Goal: Task Accomplishment & Management: Complete application form

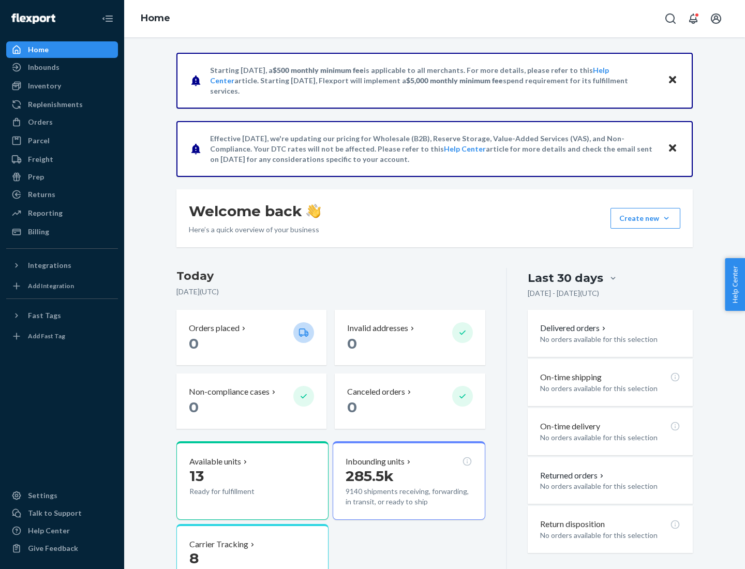
click at [667, 218] on button "Create new Create new inbound Create new order Create new product" at bounding box center [646, 218] width 70 height 21
click at [62, 67] on div "Inbounds" at bounding box center [62, 67] width 110 height 14
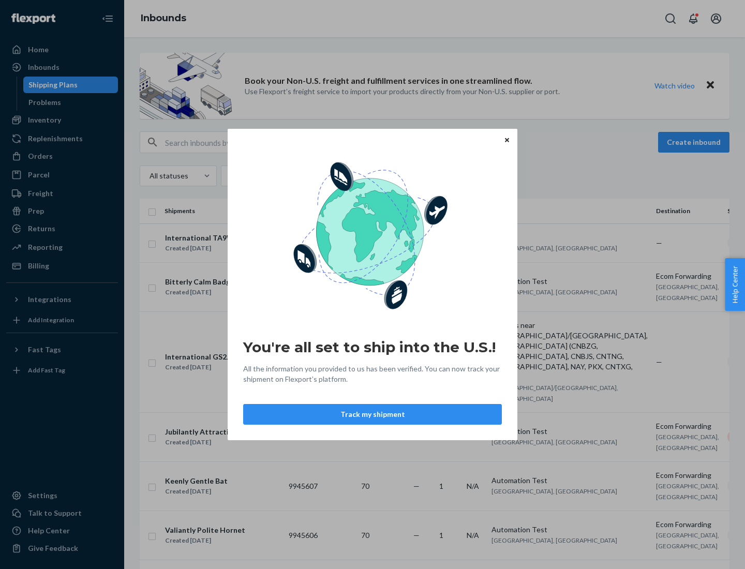
click at [62, 120] on div "You're all set to ship into the U.S.! All the information you provided to us ha…" at bounding box center [372, 284] width 745 height 569
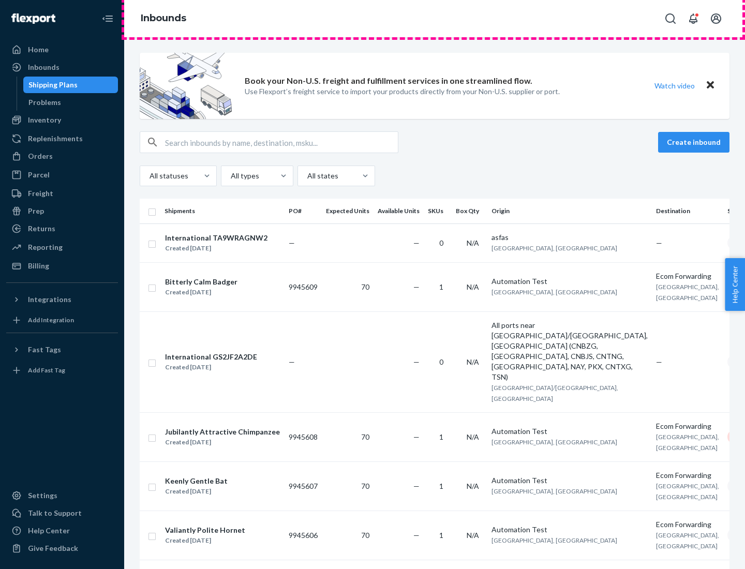
click at [435, 19] on div "Inbounds" at bounding box center [434, 18] width 621 height 37
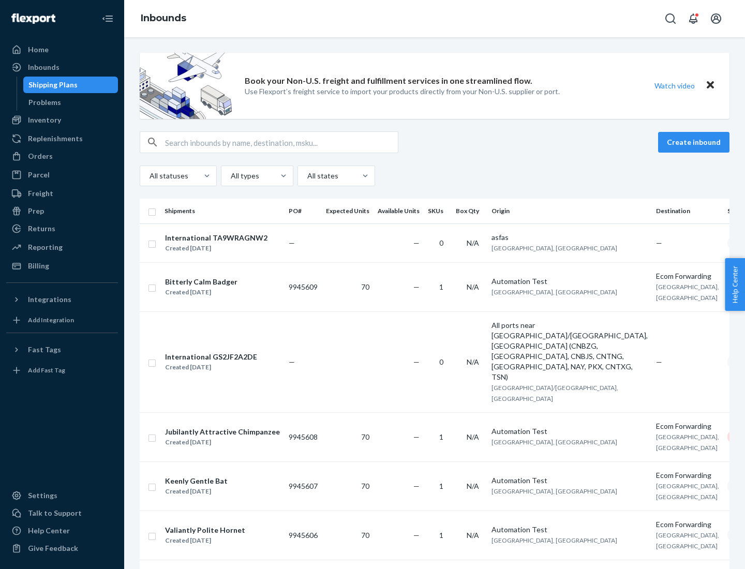
click at [435, 19] on div "Inbounds" at bounding box center [434, 18] width 621 height 37
click at [435, 176] on div "All statuses All types All states" at bounding box center [435, 176] width 590 height 21
click at [51, 85] on div "Shipping Plans" at bounding box center [52, 85] width 49 height 10
click at [695, 142] on button "Create inbound" at bounding box center [693, 142] width 71 height 21
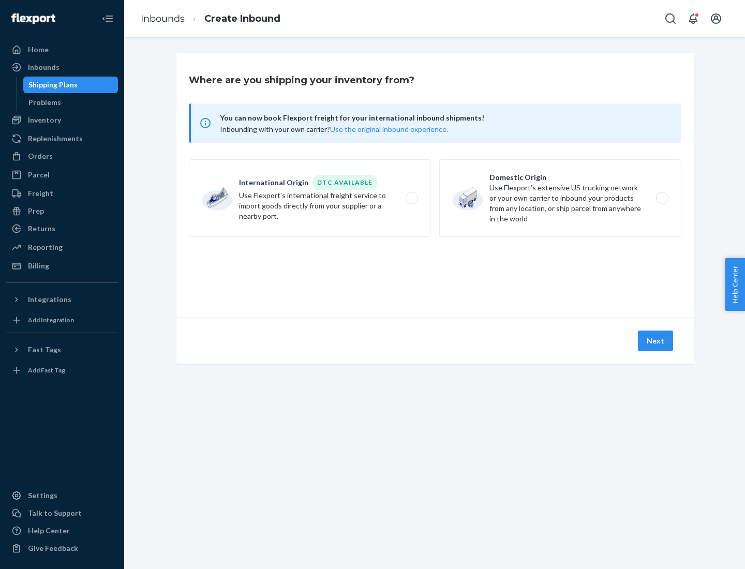
click at [310, 198] on label "International Origin DTC Available Use Flexport's international freight service…" at bounding box center [310, 198] width 242 height 78
click at [411, 198] on input "International Origin DTC Available Use Flexport's international freight service…" at bounding box center [414, 198] width 7 height 7
radio input "true"
click at [435, 271] on icon at bounding box center [435, 270] width 29 height 29
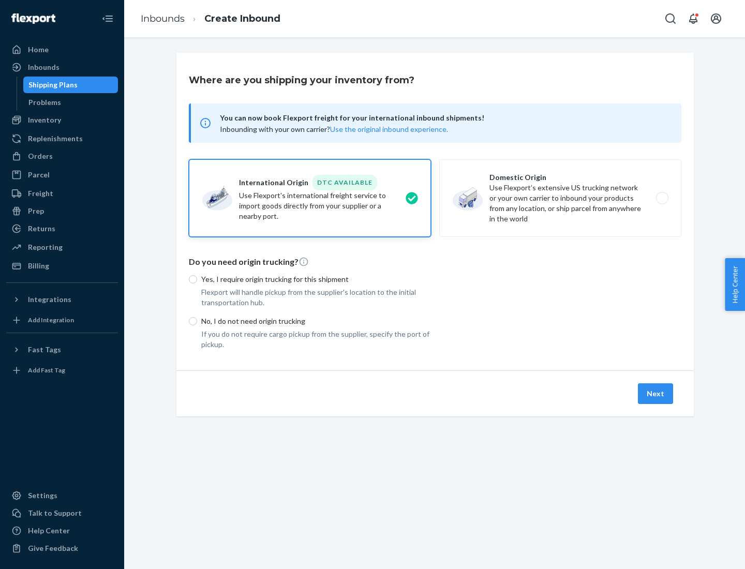
click at [316, 279] on p "Yes, I require origin trucking for this shipment" at bounding box center [316, 279] width 230 height 10
click at [197, 279] on input "Yes, I require origin trucking for this shipment" at bounding box center [193, 279] width 8 height 8
radio input "true"
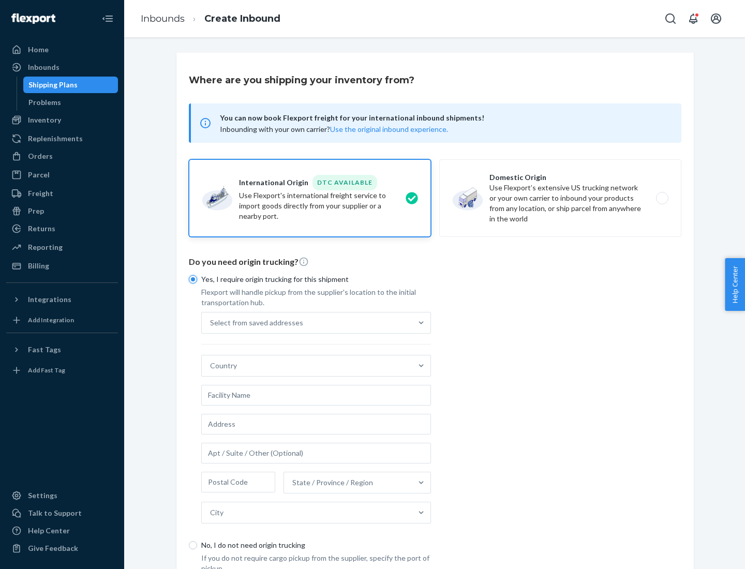
scroll to position [20, 0]
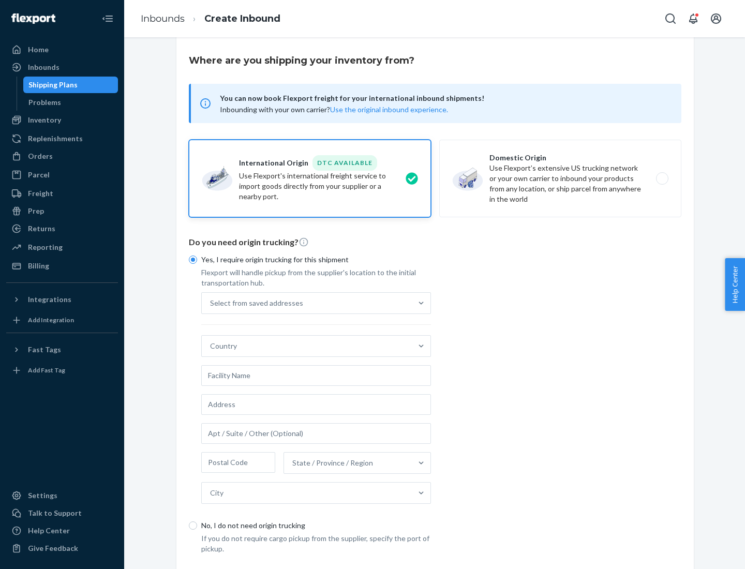
click at [307, 303] on div "Select from saved addresses" at bounding box center [307, 303] width 210 height 21
click at [211, 303] on input "Select from saved addresses" at bounding box center [210, 303] width 1 height 10
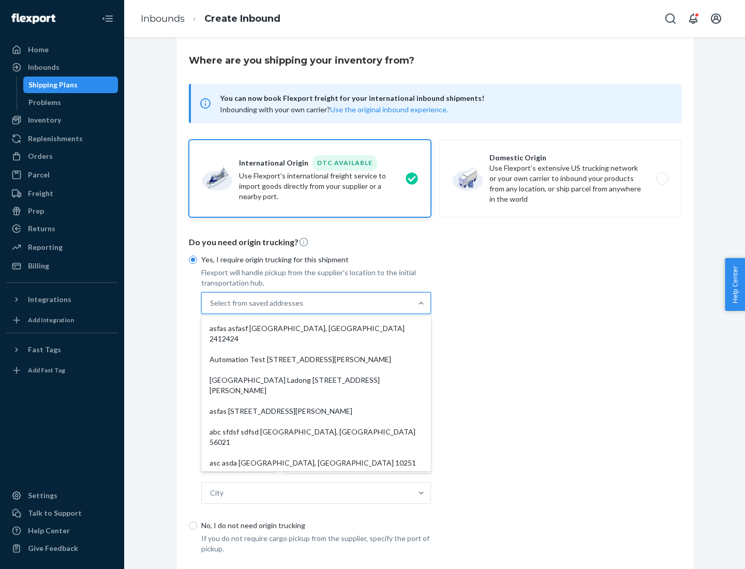
scroll to position [45, 0]
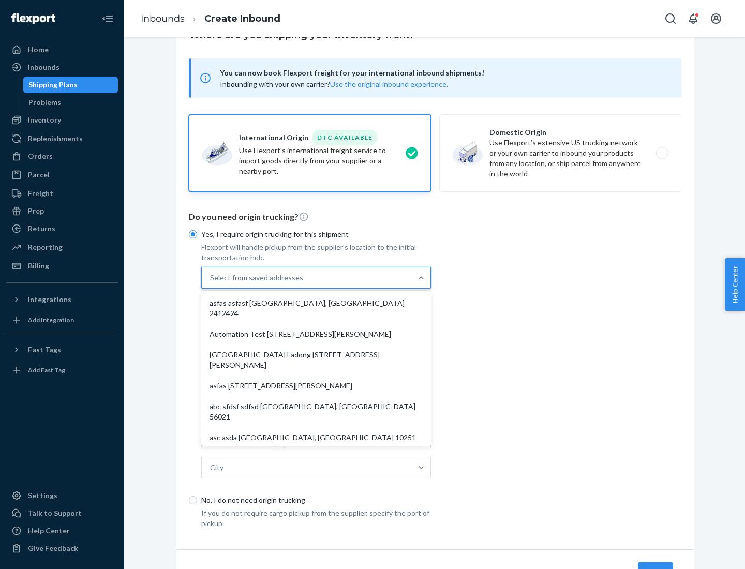
click at [316, 303] on div "asfas asfasf [GEOGRAPHIC_DATA], [GEOGRAPHIC_DATA] 2412424" at bounding box center [316, 308] width 226 height 31
click at [211, 283] on input "option asfas asfasf [GEOGRAPHIC_DATA], [GEOGRAPHIC_DATA] 2412424 focused, 1 of …" at bounding box center [210, 278] width 1 height 10
type input "asfas"
type input "asfasf"
type input "2412424"
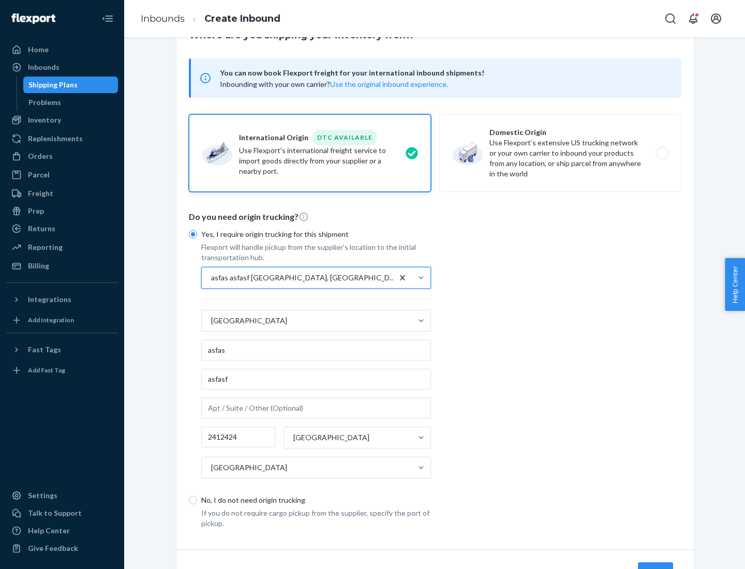
scroll to position [96, 0]
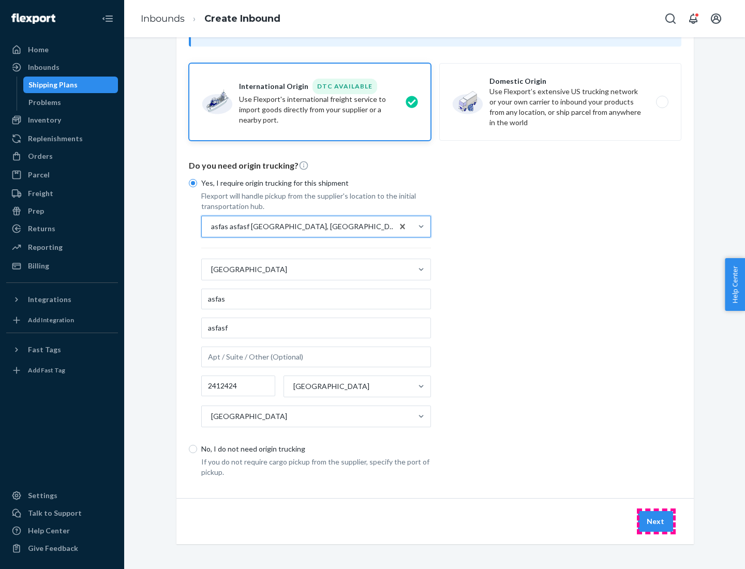
click at [656, 521] on button "Next" at bounding box center [655, 521] width 35 height 21
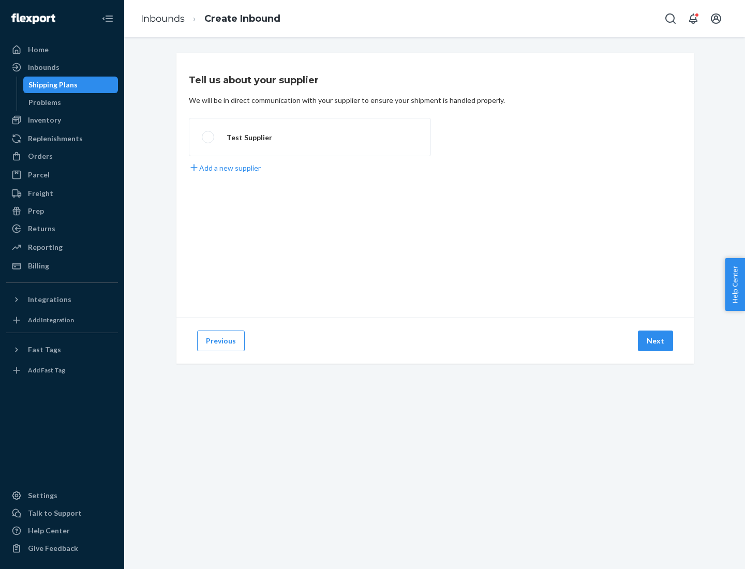
click at [310, 137] on label "Test Supplier" at bounding box center [310, 137] width 242 height 38
click at [209, 137] on input "Test Supplier" at bounding box center [205, 137] width 7 height 7
radio input "true"
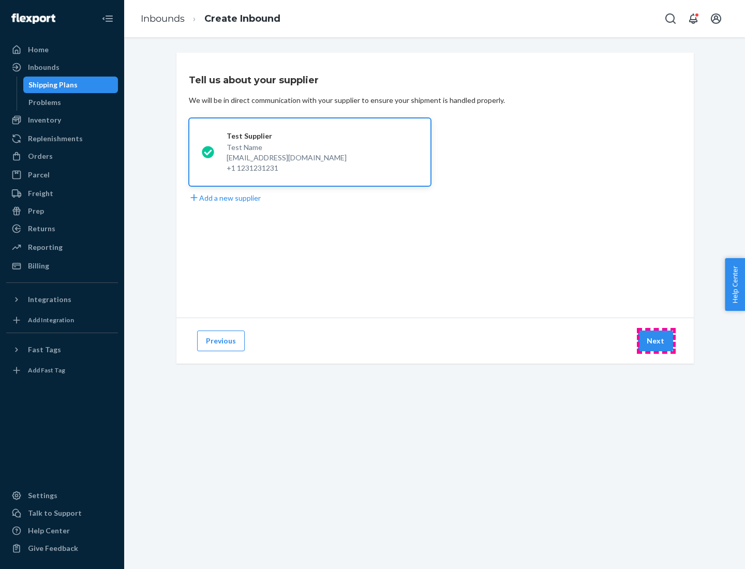
click at [656, 341] on button "Next" at bounding box center [655, 341] width 35 height 21
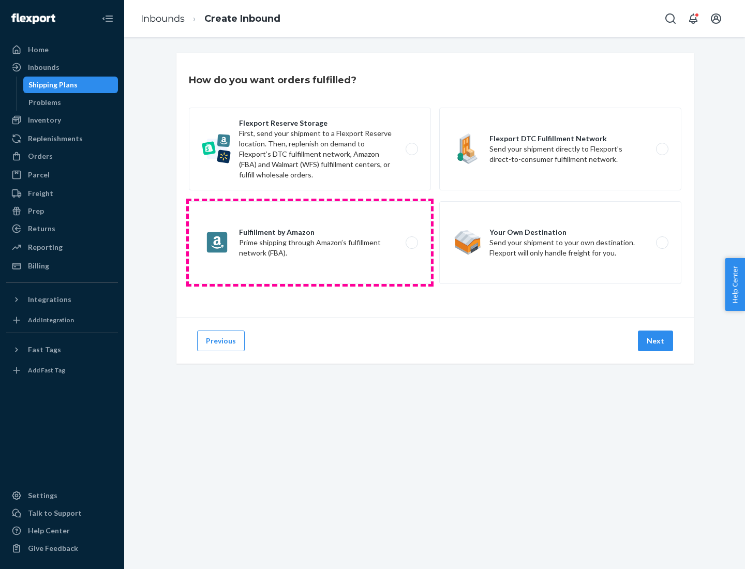
click at [310, 243] on label "Fulfillment by Amazon Prime shipping through Amazon’s fulfillment network (FBA)." at bounding box center [310, 242] width 242 height 83
click at [411, 243] on input "Fulfillment by Amazon Prime shipping through Amazon’s fulfillment network (FBA)." at bounding box center [414, 243] width 7 height 7
radio input "true"
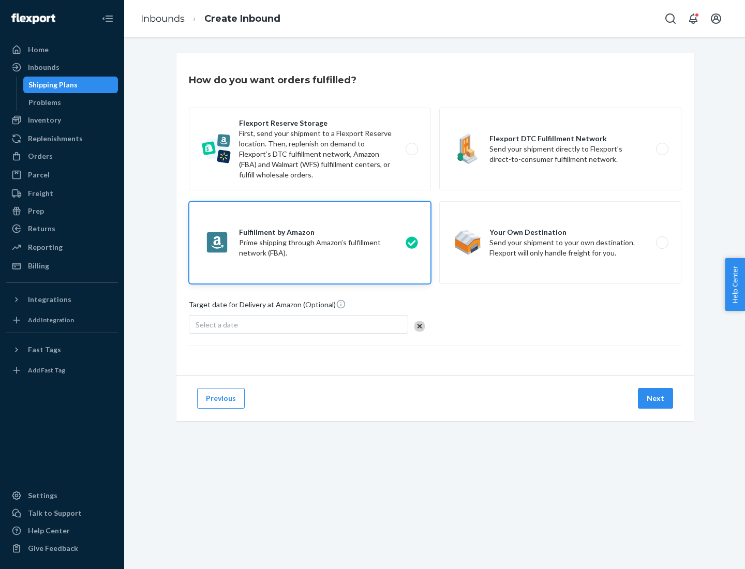
click at [656, 398] on button "Next" at bounding box center [655, 398] width 35 height 21
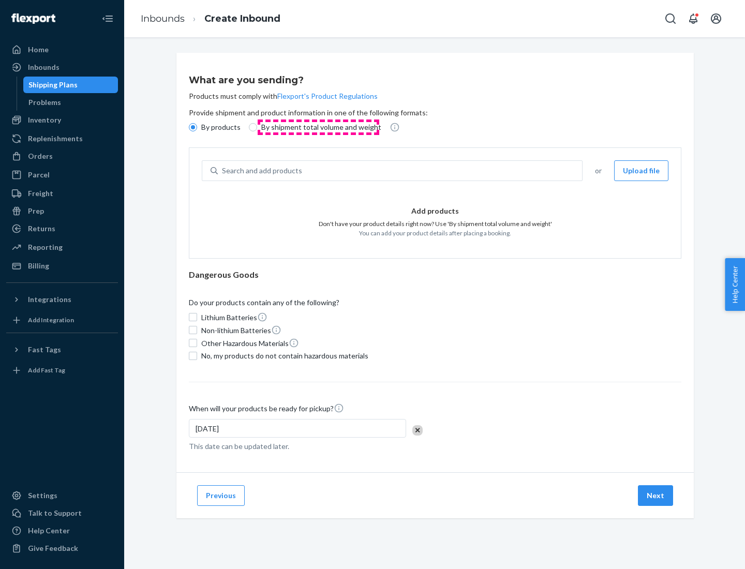
click at [318, 127] on p "By shipment total volume and weight" at bounding box center [321, 127] width 120 height 10
click at [257, 127] on input "By shipment total volume and weight" at bounding box center [253, 127] width 8 height 8
radio input "true"
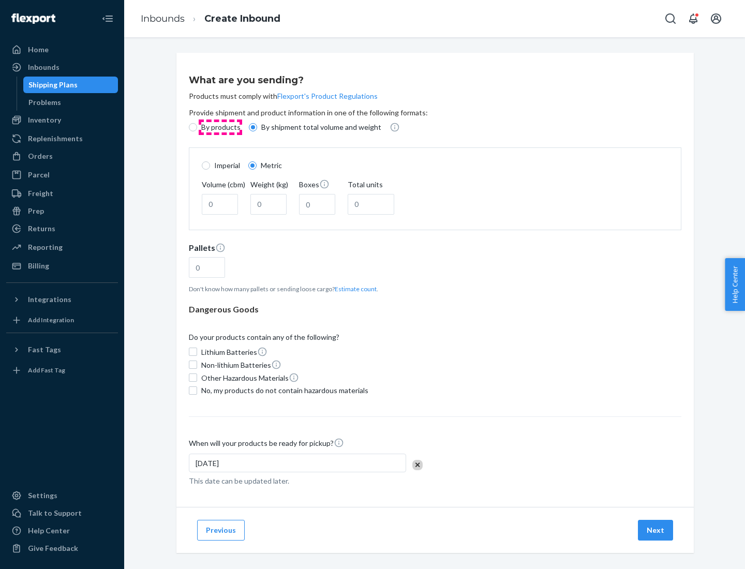
click at [220, 127] on p "By products" at bounding box center [220, 127] width 39 height 10
click at [197, 127] on input "By products" at bounding box center [193, 127] width 8 height 8
radio input "true"
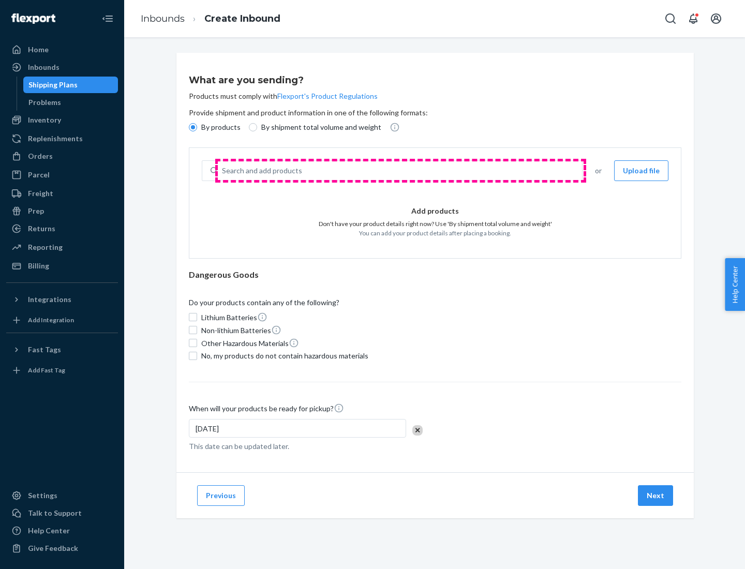
click at [401, 171] on div "Search and add products" at bounding box center [400, 170] width 364 height 19
click at [223, 171] on input "Search and add products" at bounding box center [222, 171] width 1 height 10
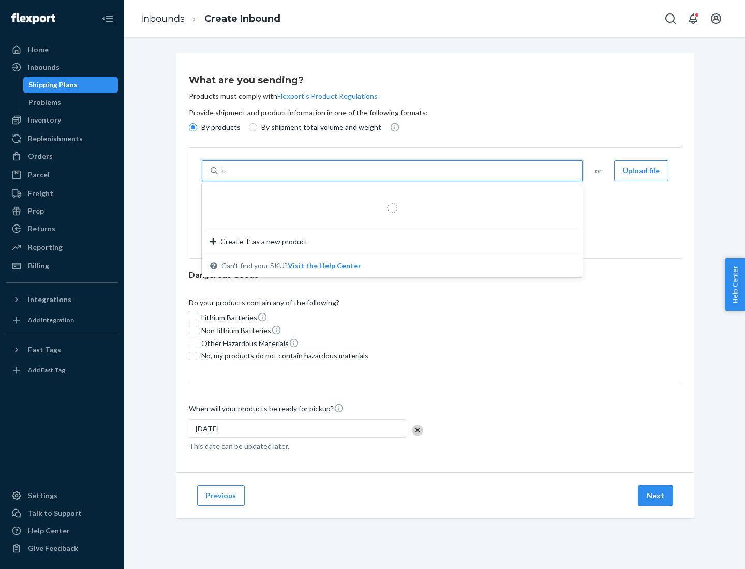
type input "test"
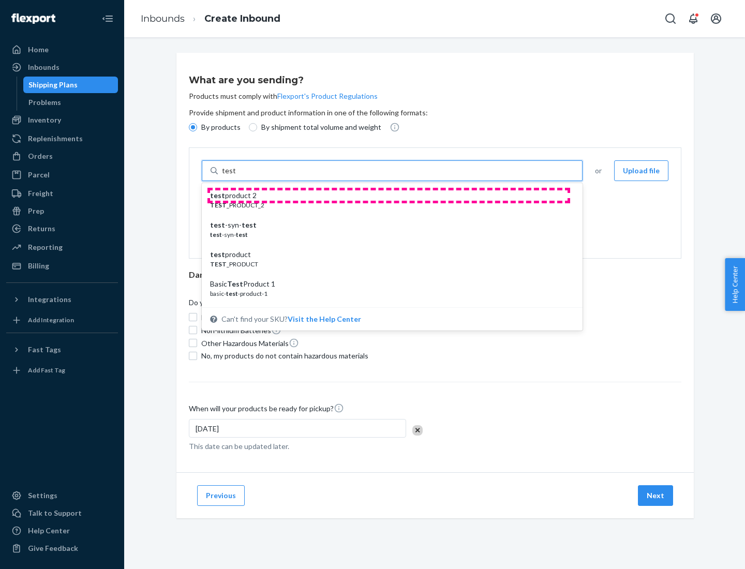
click at [389, 196] on div "test product 2" at bounding box center [388, 195] width 356 height 10
click at [235, 176] on input "test" at bounding box center [228, 171] width 13 height 10
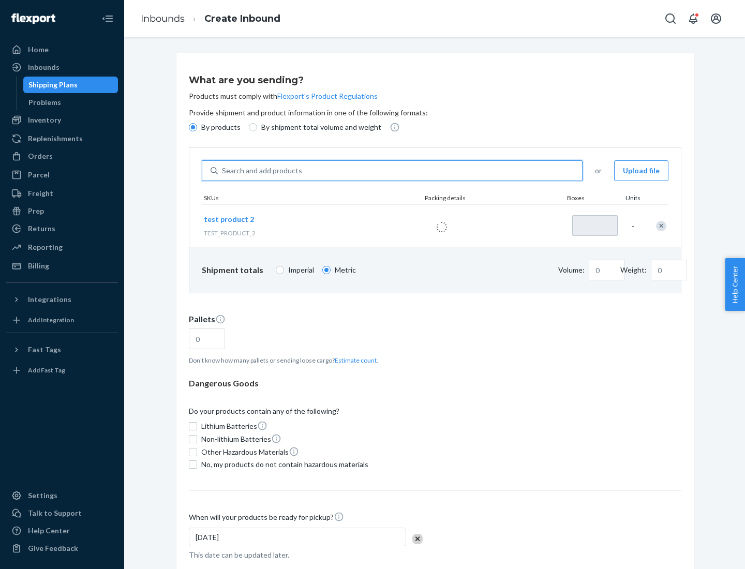
type input "1"
type input "0.02"
type input "22.23"
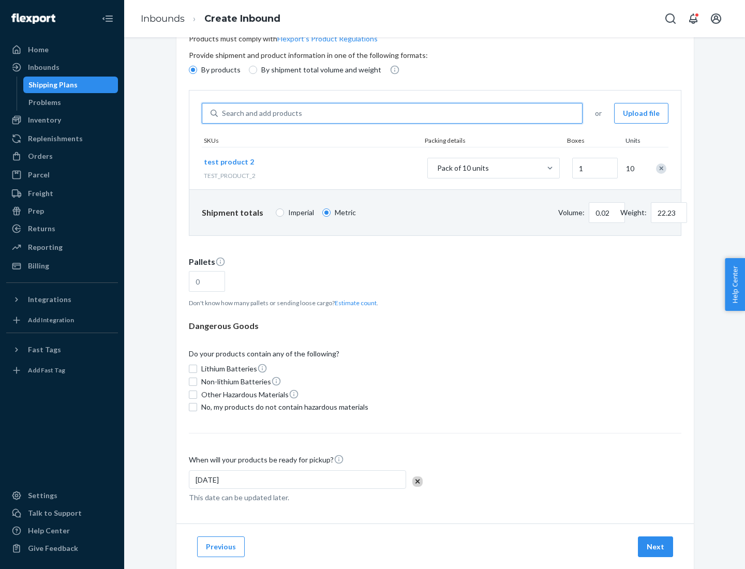
click at [353, 303] on button "Estimate count" at bounding box center [356, 303] width 42 height 9
type input "1"
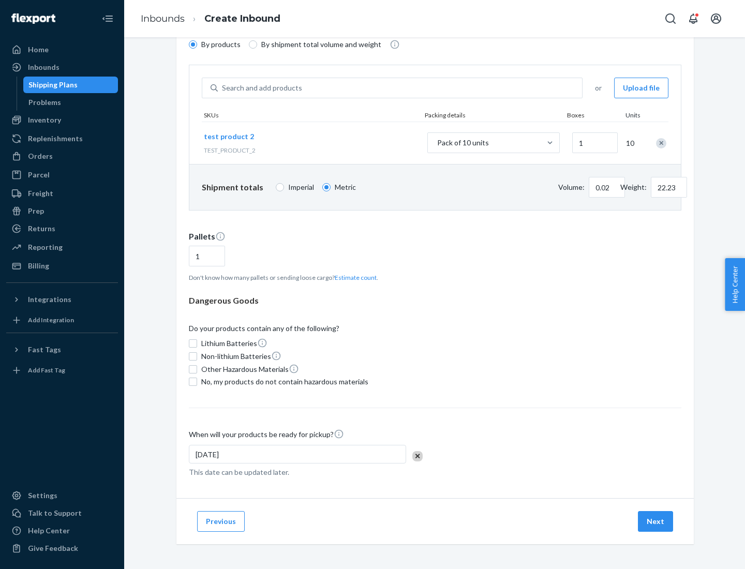
click at [283, 382] on span "No, my products do not contain hazardous materials" at bounding box center [284, 382] width 167 height 10
click at [197, 382] on input "No, my products do not contain hazardous materials" at bounding box center [193, 382] width 8 height 8
checkbox input "true"
click at [656, 522] on button "Next" at bounding box center [655, 521] width 35 height 21
